Goal: Information Seeking & Learning: Learn about a topic

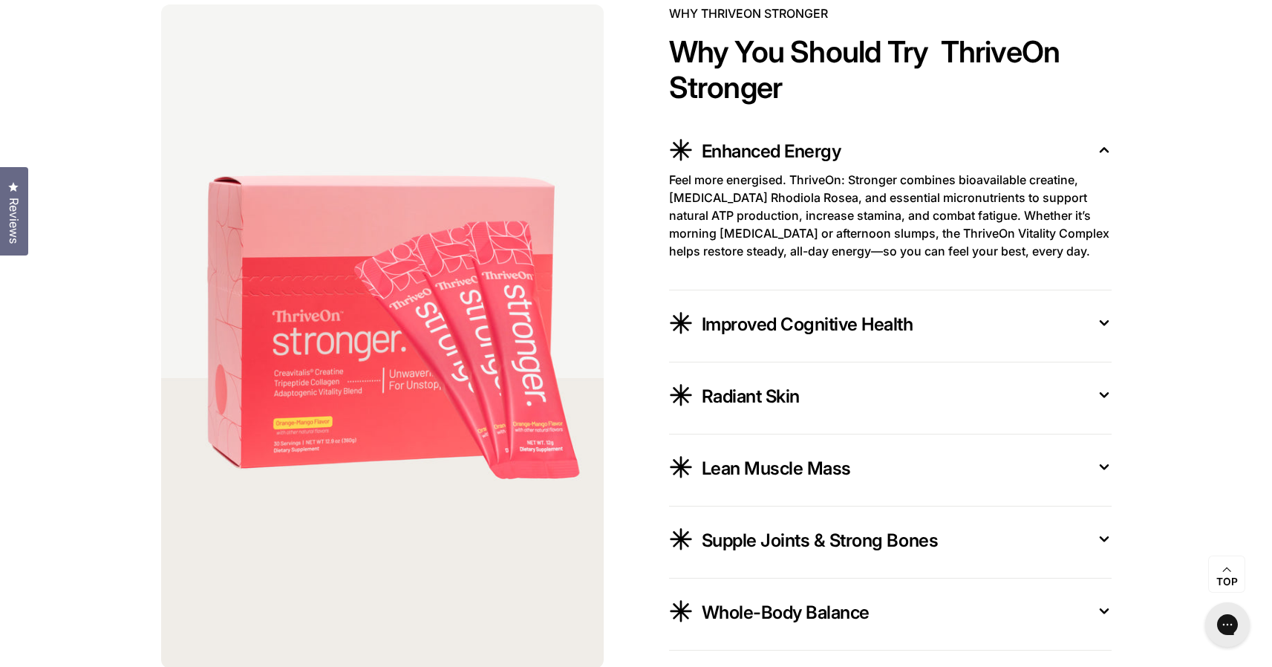
scroll to position [2625, 0]
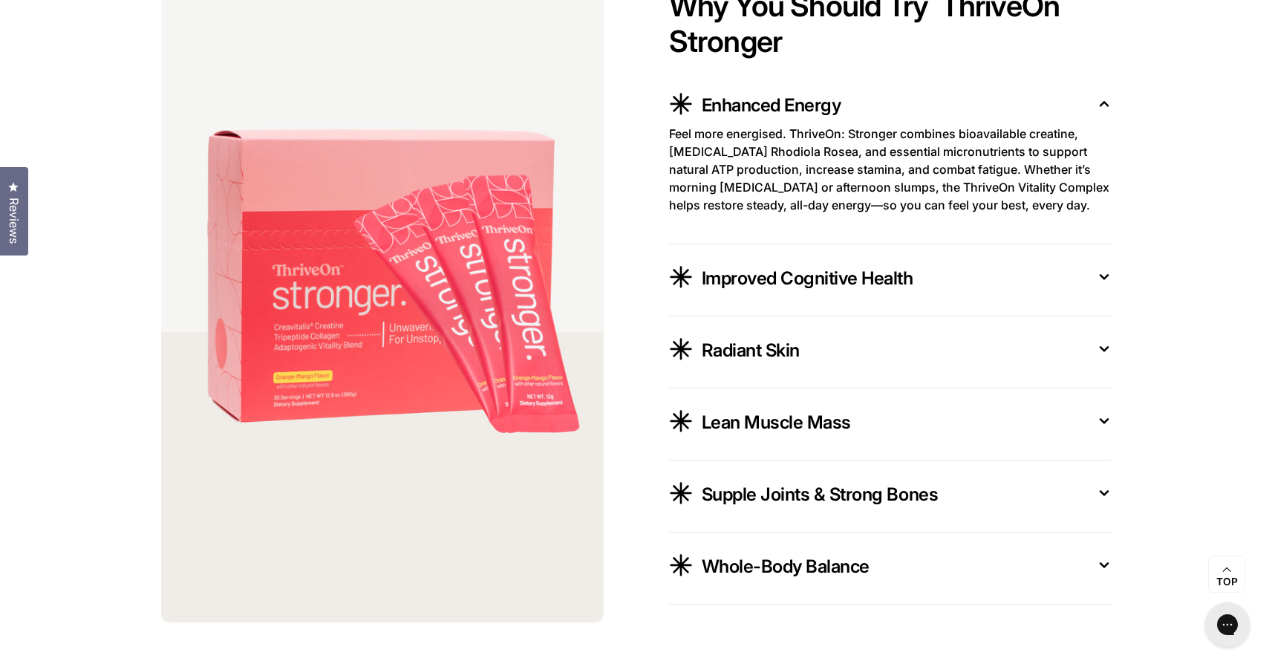
click at [1106, 106] on icon at bounding box center [1104, 104] width 15 height 16
click at [916, 288] on div "Improved Cognitive Health" at bounding box center [895, 276] width 386 height 28
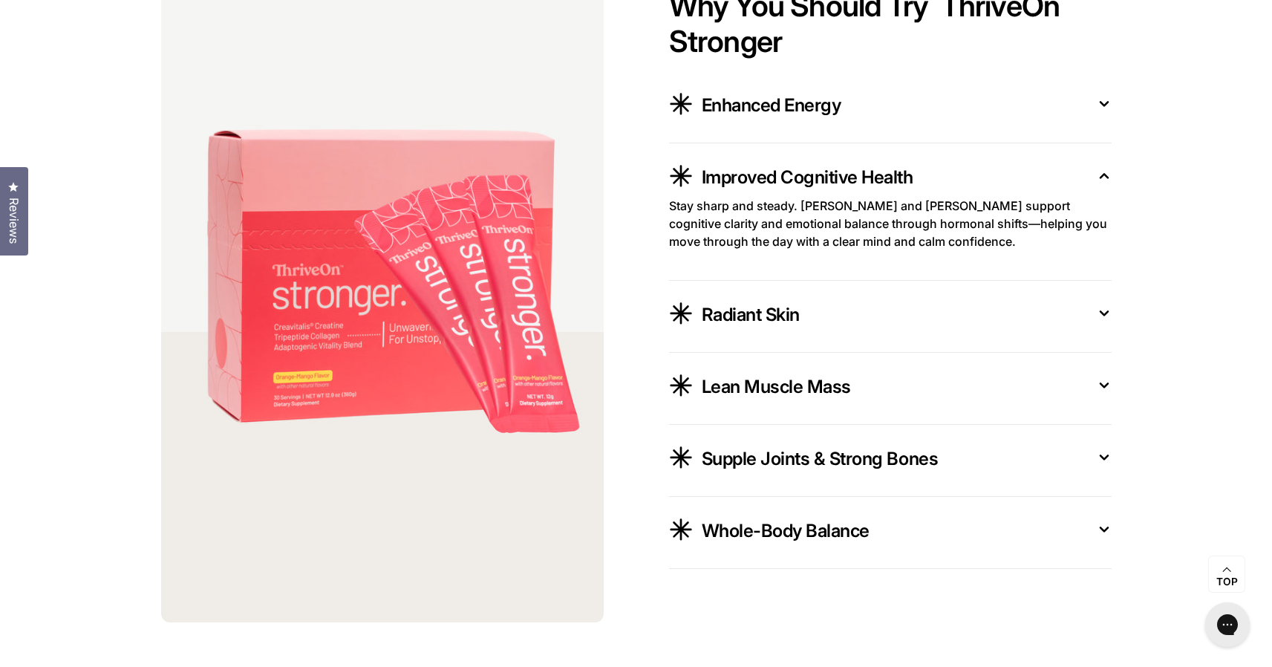
click at [847, 317] on div "Radiant Skin" at bounding box center [895, 313] width 386 height 28
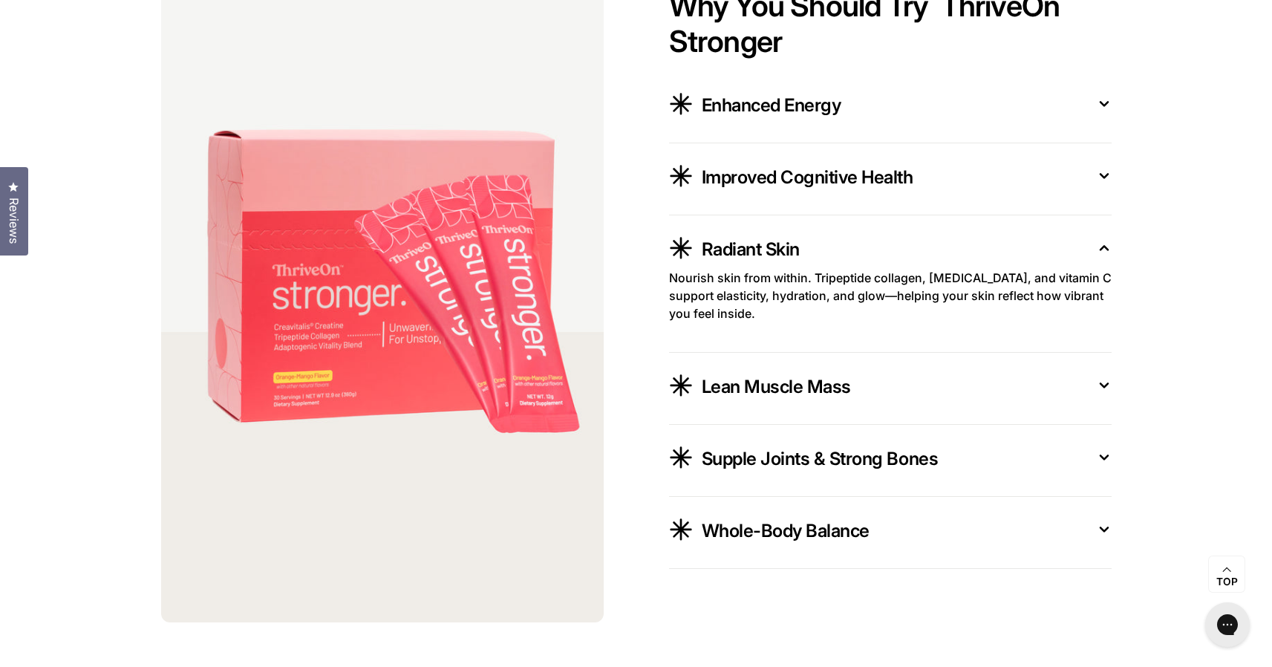
click at [781, 381] on span "Lean Muscle Mass" at bounding box center [776, 387] width 149 height 24
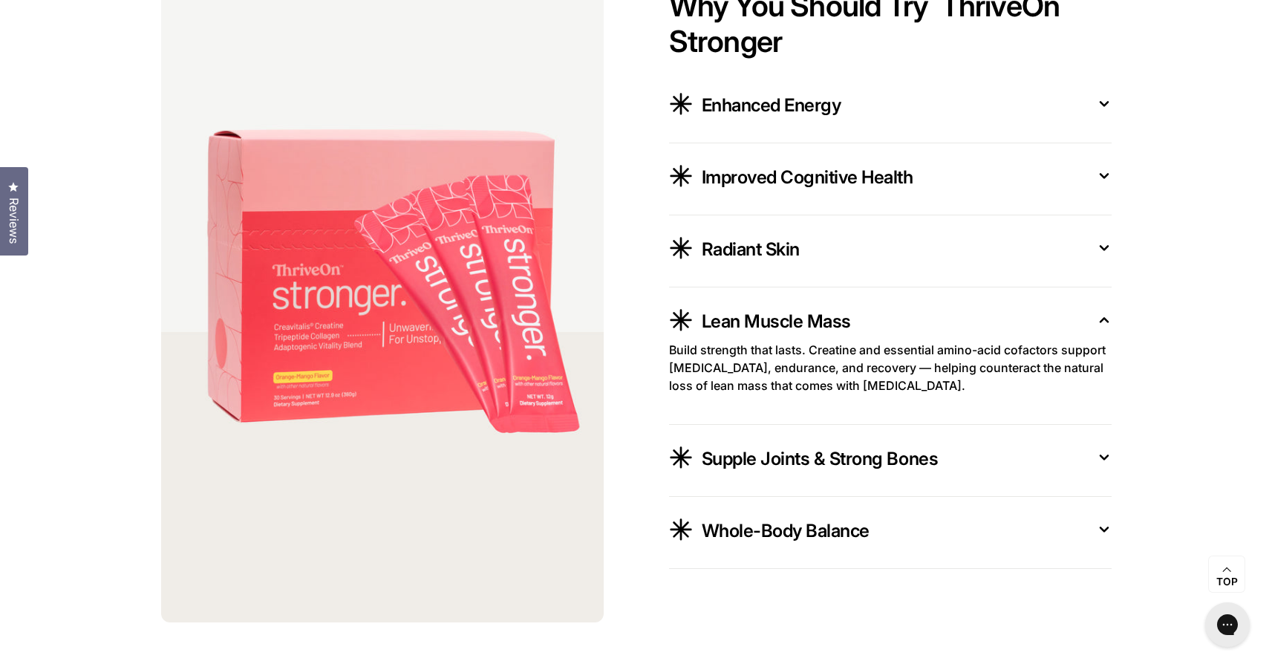
click at [760, 457] on span "Supple Joints & Strong Bones" at bounding box center [820, 459] width 237 height 24
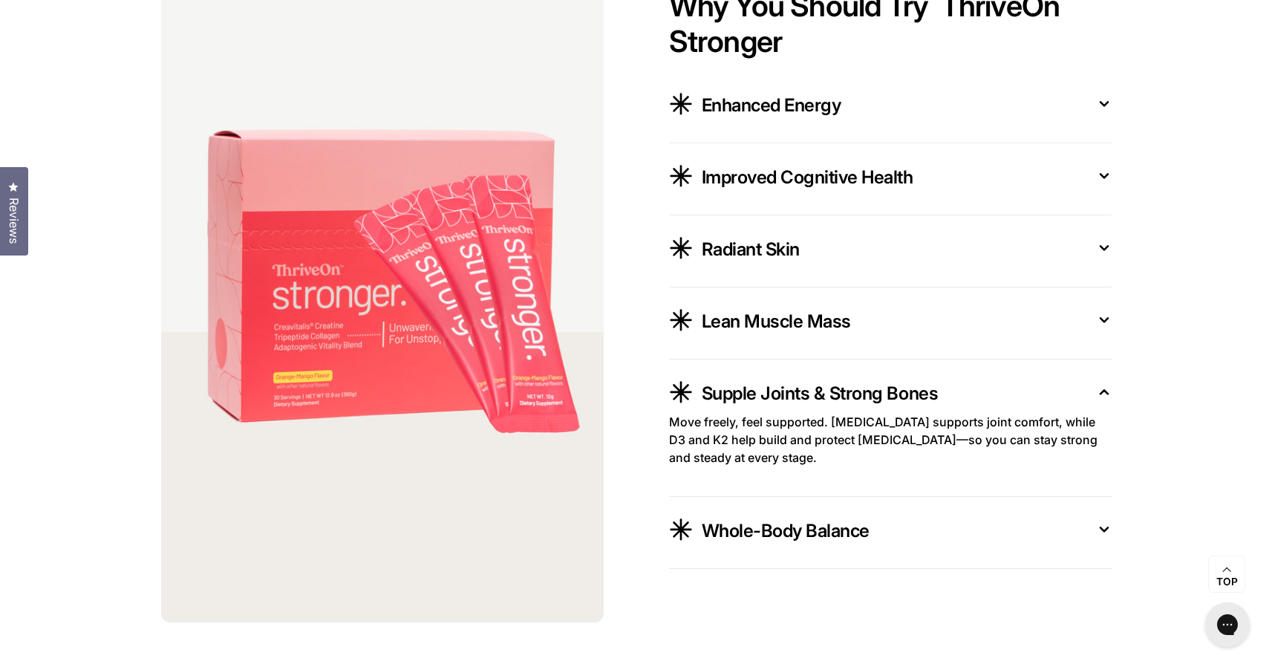
click at [755, 541] on span "Whole-Body Balance" at bounding box center [786, 531] width 168 height 24
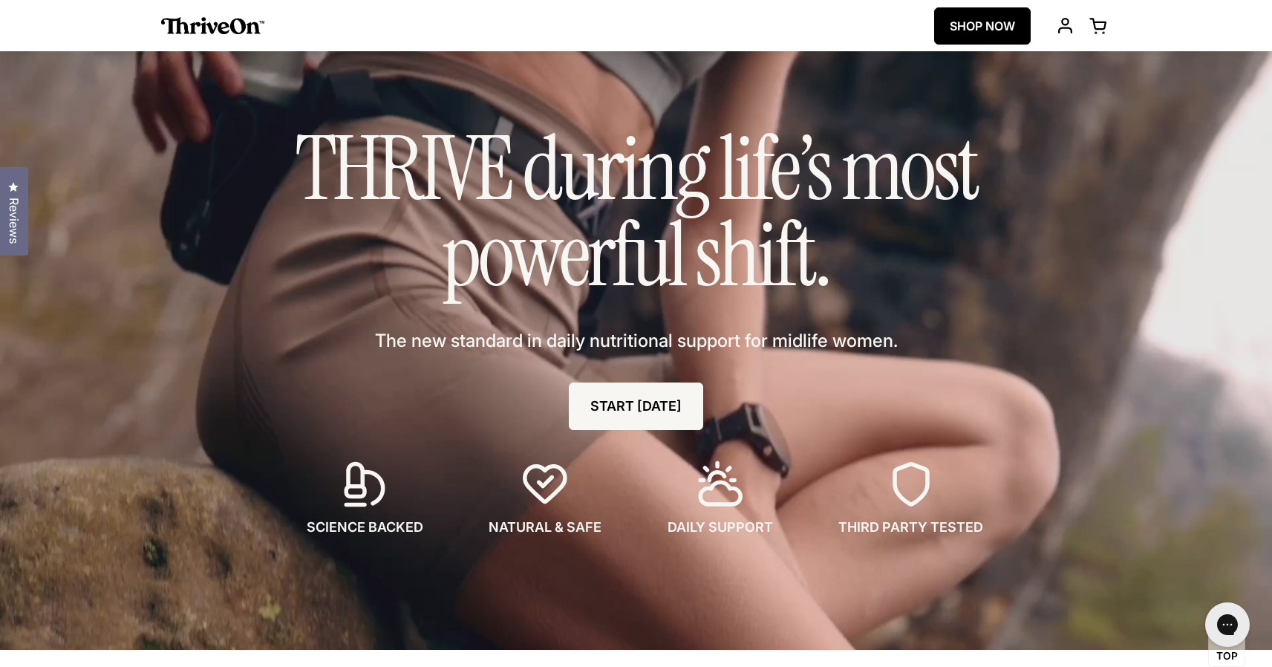
scroll to position [0, 0]
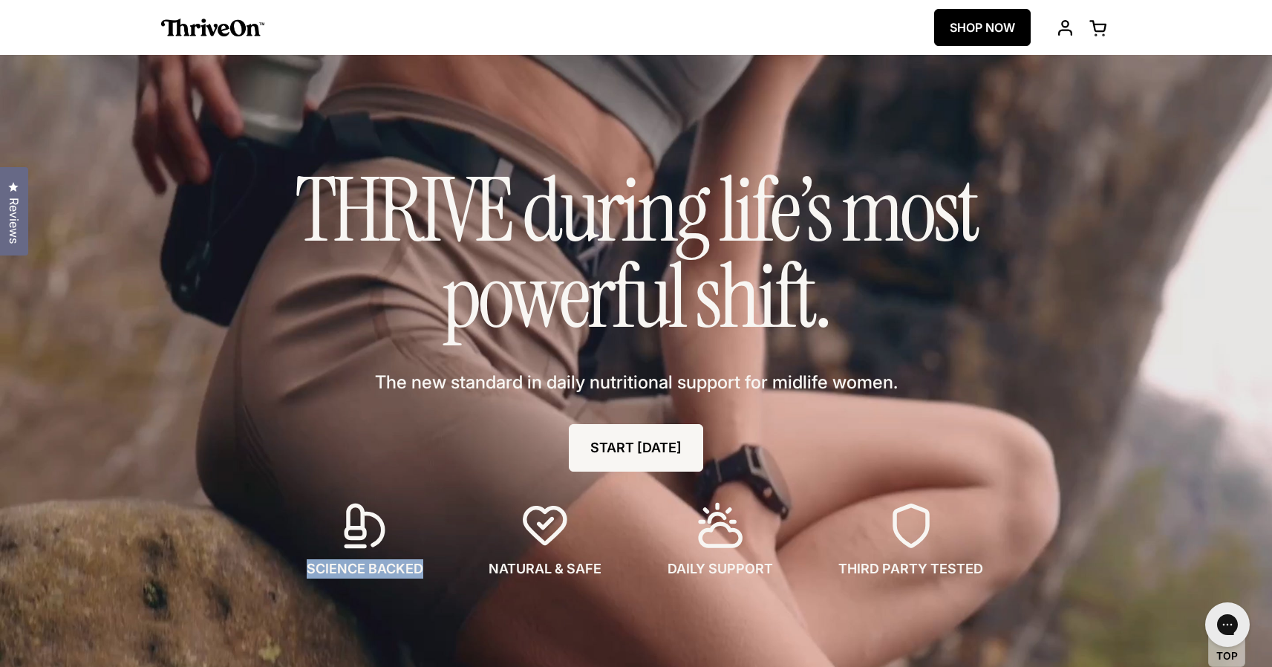
drag, startPoint x: 310, startPoint y: 573, endPoint x: 443, endPoint y: 579, distance: 133.1
click at [443, 578] on div "SCIENCE BACKED" at bounding box center [365, 539] width 165 height 77
drag, startPoint x: 493, startPoint y: 570, endPoint x: 613, endPoint y: 574, distance: 119.6
click at [613, 574] on div "NATURAL & SAFE" at bounding box center [545, 539] width 161 height 77
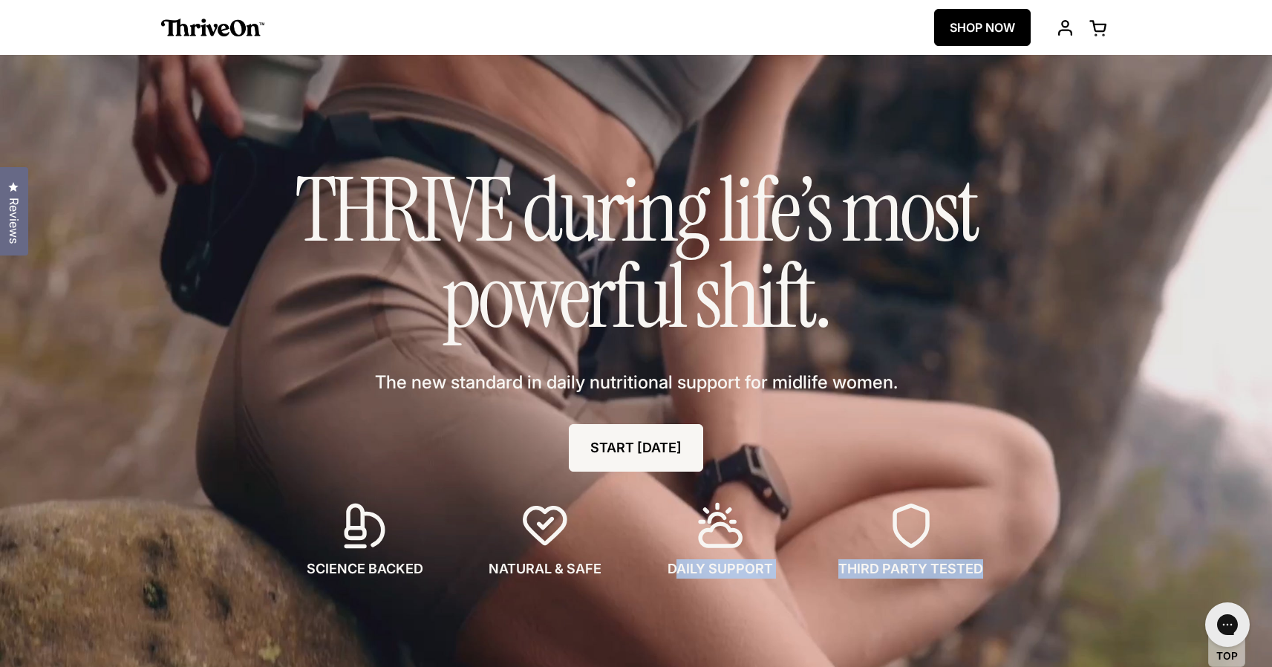
drag, startPoint x: 675, startPoint y: 571, endPoint x: 823, endPoint y: 590, distance: 148.9
click at [824, 590] on div "THRIVE during life’s most powerful shift. The new standard in daily nutritional…" at bounding box center [636, 373] width 743 height 458
click at [871, 573] on span "THIRD PARTY TESTED" at bounding box center [910, 568] width 145 height 19
